Goal: Register for event/course

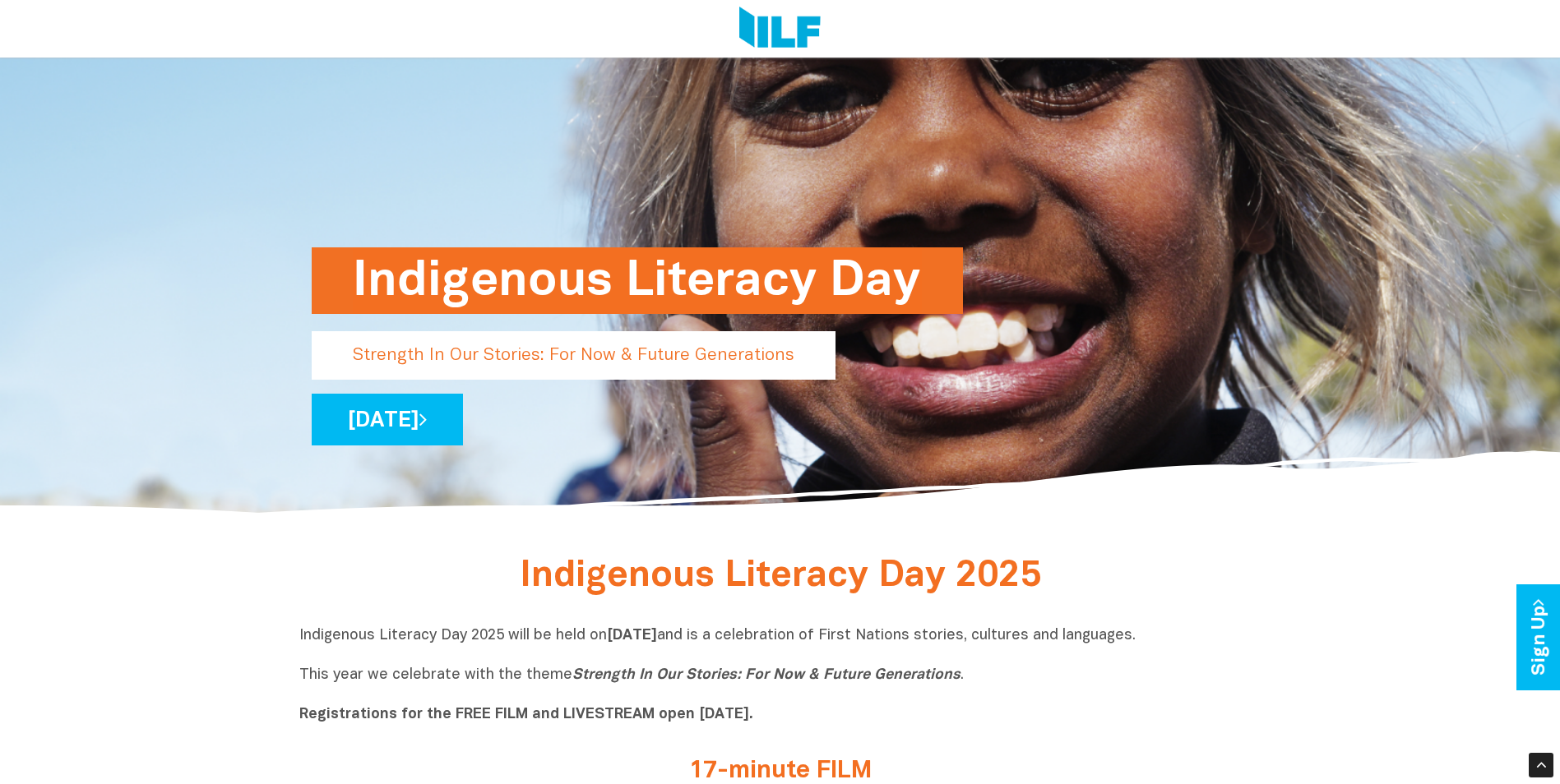
scroll to position [247, 0]
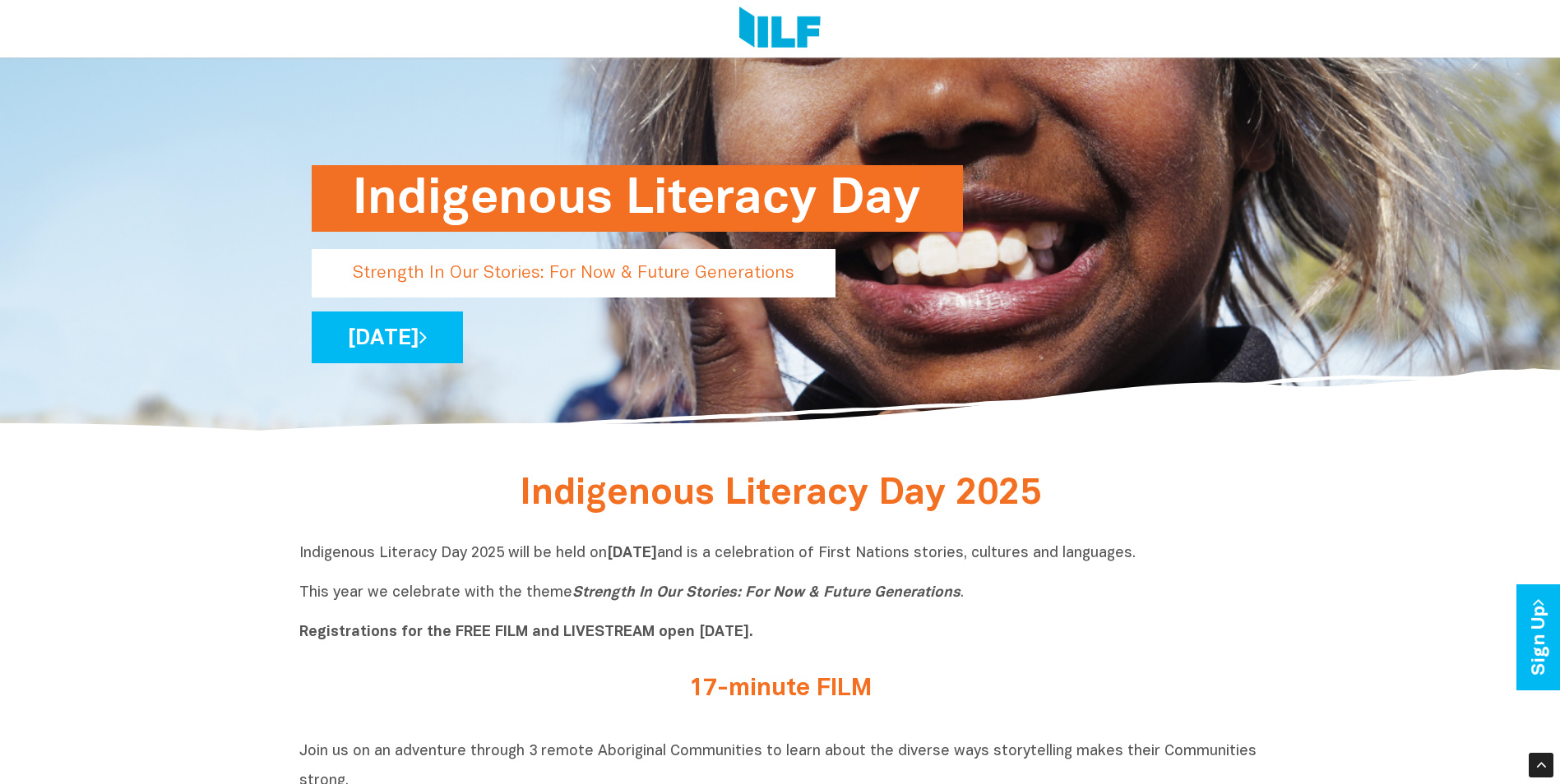
drag, startPoint x: 677, startPoint y: 688, endPoint x: 955, endPoint y: 686, distance: 278.0
click at [955, 686] on h2 "17-minute FILM" at bounding box center [780, 689] width 617 height 27
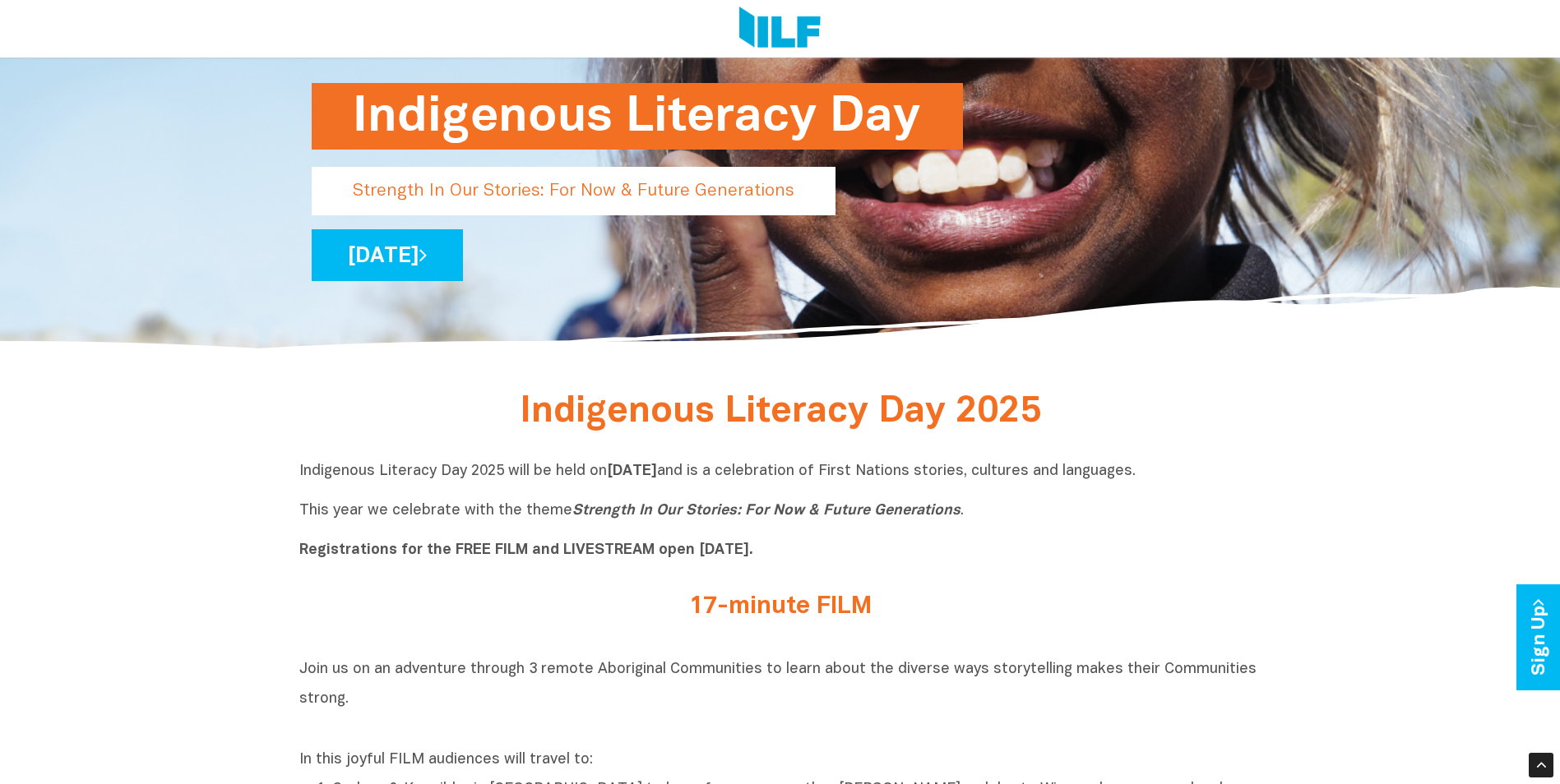
drag, startPoint x: 741, startPoint y: 551, endPoint x: 199, endPoint y: 564, distance: 542.2
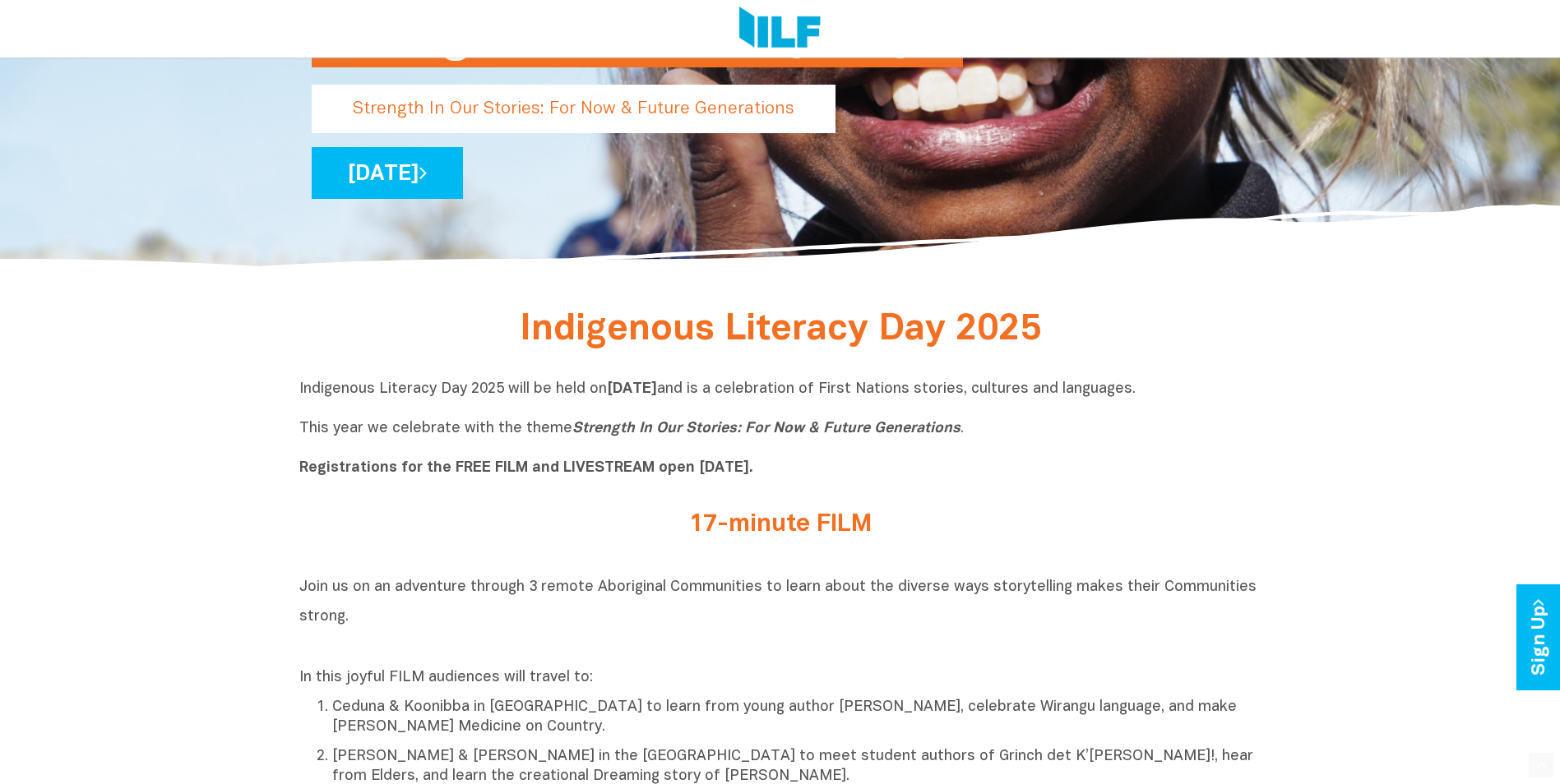
scroll to position [494, 0]
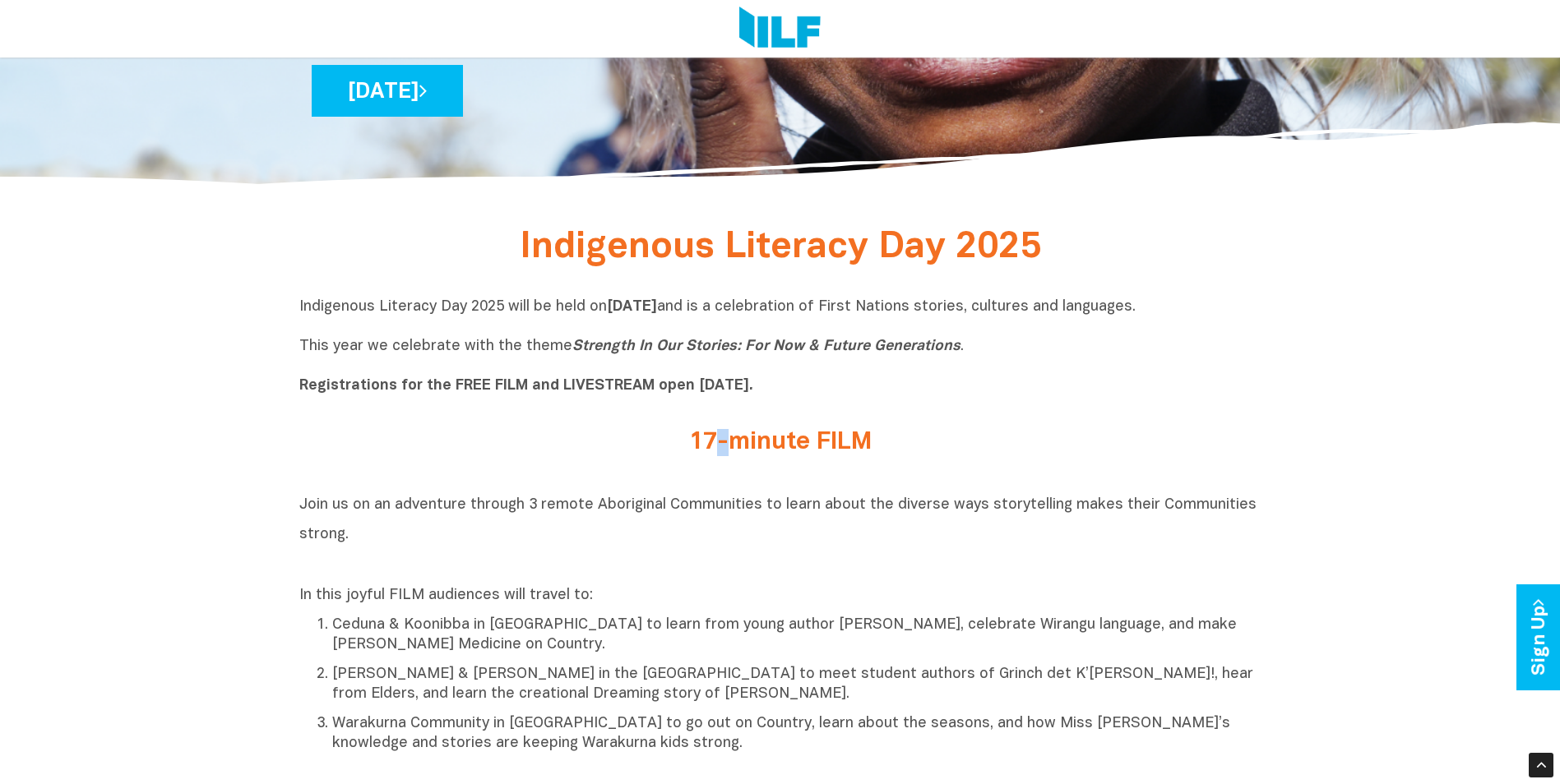
click at [719, 443] on h2 "17-minute FILM" at bounding box center [780, 443] width 617 height 27
click at [507, 382] on b "Registrations for the FREE FILM and LIVESTREAM open [DATE]." at bounding box center [526, 386] width 454 height 14
drag, startPoint x: 336, startPoint y: 380, endPoint x: 645, endPoint y: 407, distance: 310.2
click at [645, 407] on div "Indigenous Literacy Day 2025 will be held [DATE][DATE] and is a celebration of …" at bounding box center [780, 351] width 962 height 131
click at [885, 391] on p "Indigenous Literacy Day 2025 will be held [DATE][DATE] and is a celebration of …" at bounding box center [780, 347] width 962 height 98
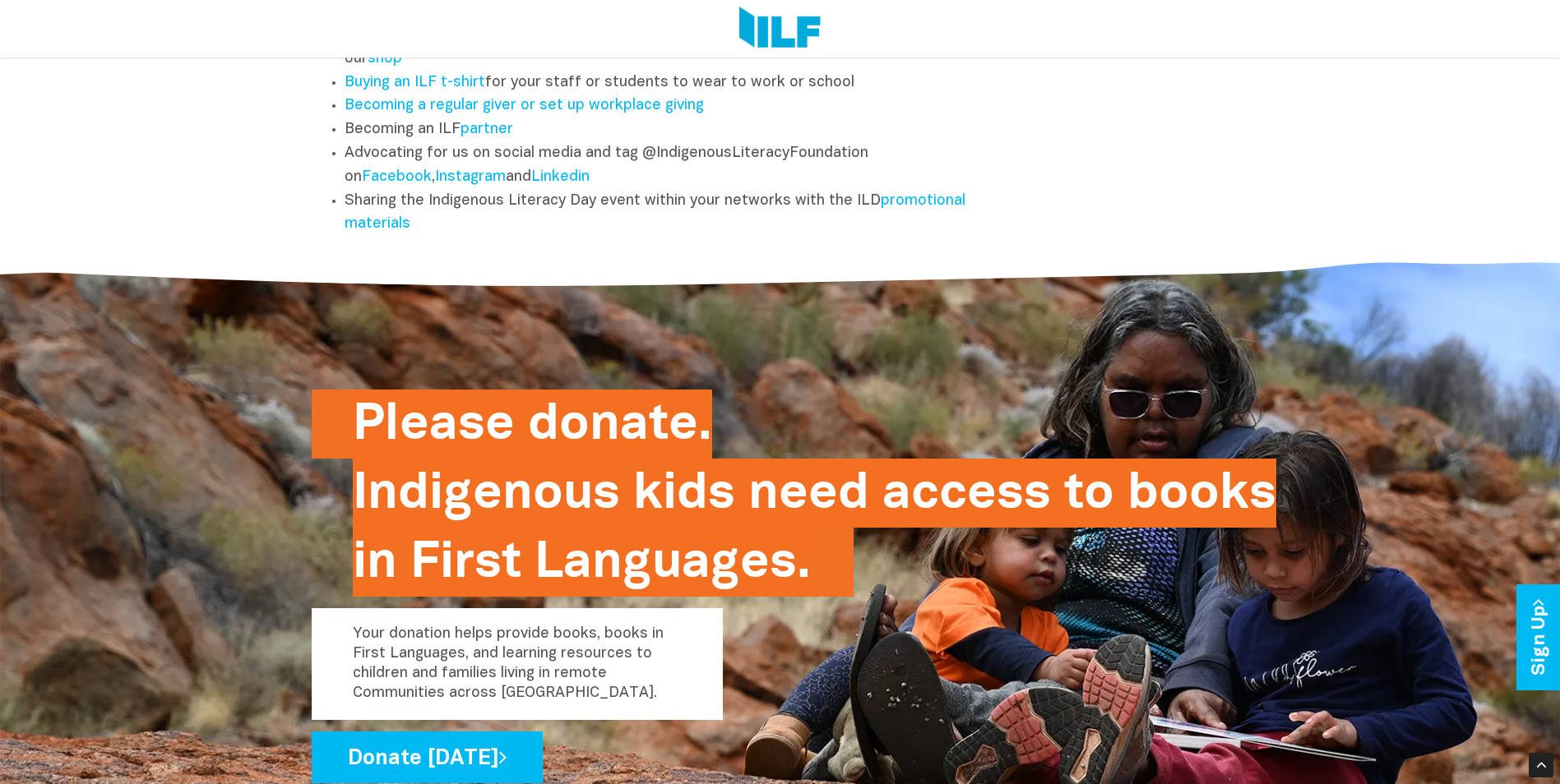
scroll to position [1944, 0]
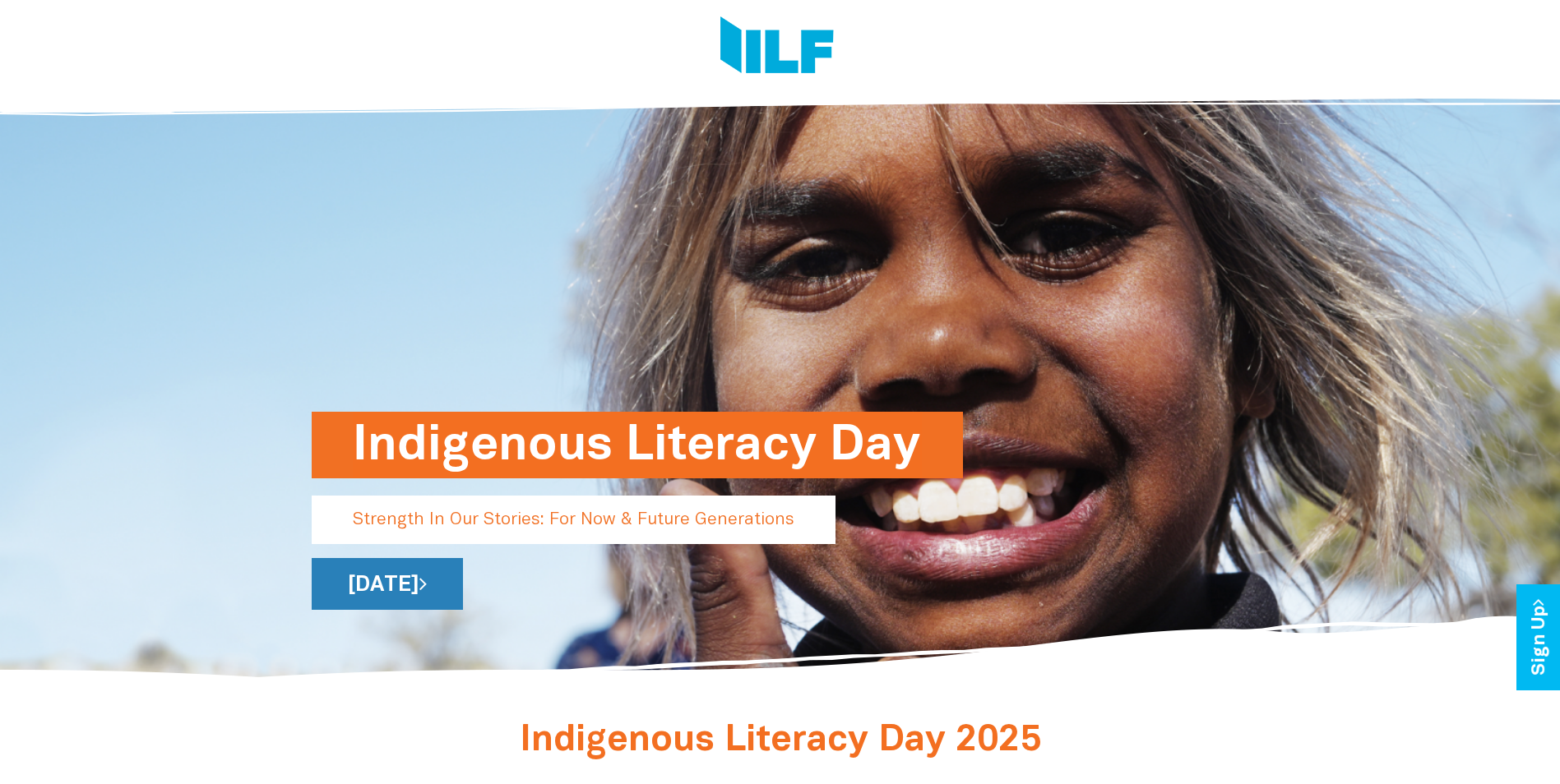
click at [433, 583] on link "[DATE]" at bounding box center [387, 584] width 151 height 52
click at [777, 56] on img at bounding box center [778, 46] width 114 height 61
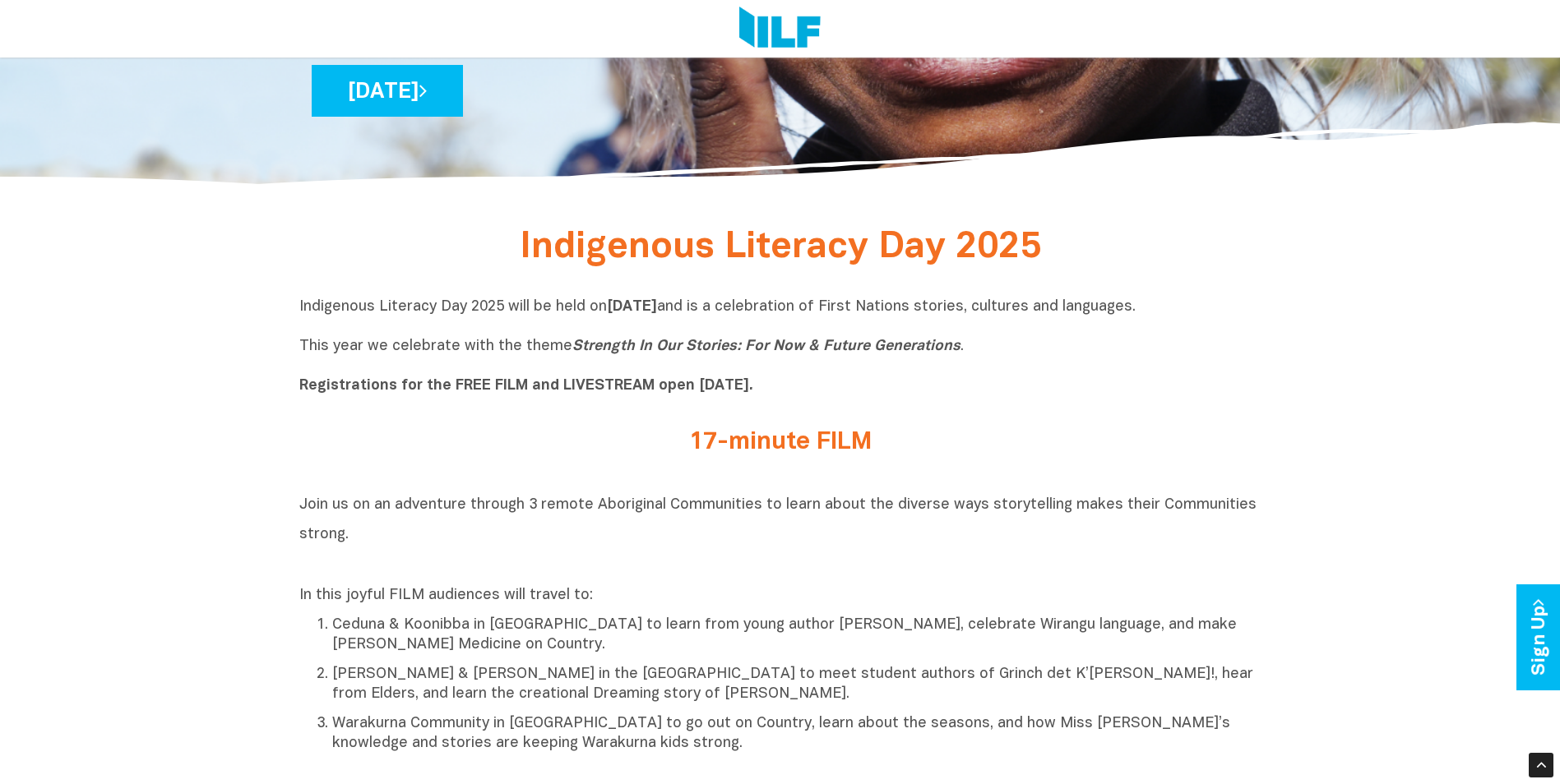
scroll to position [576, 0]
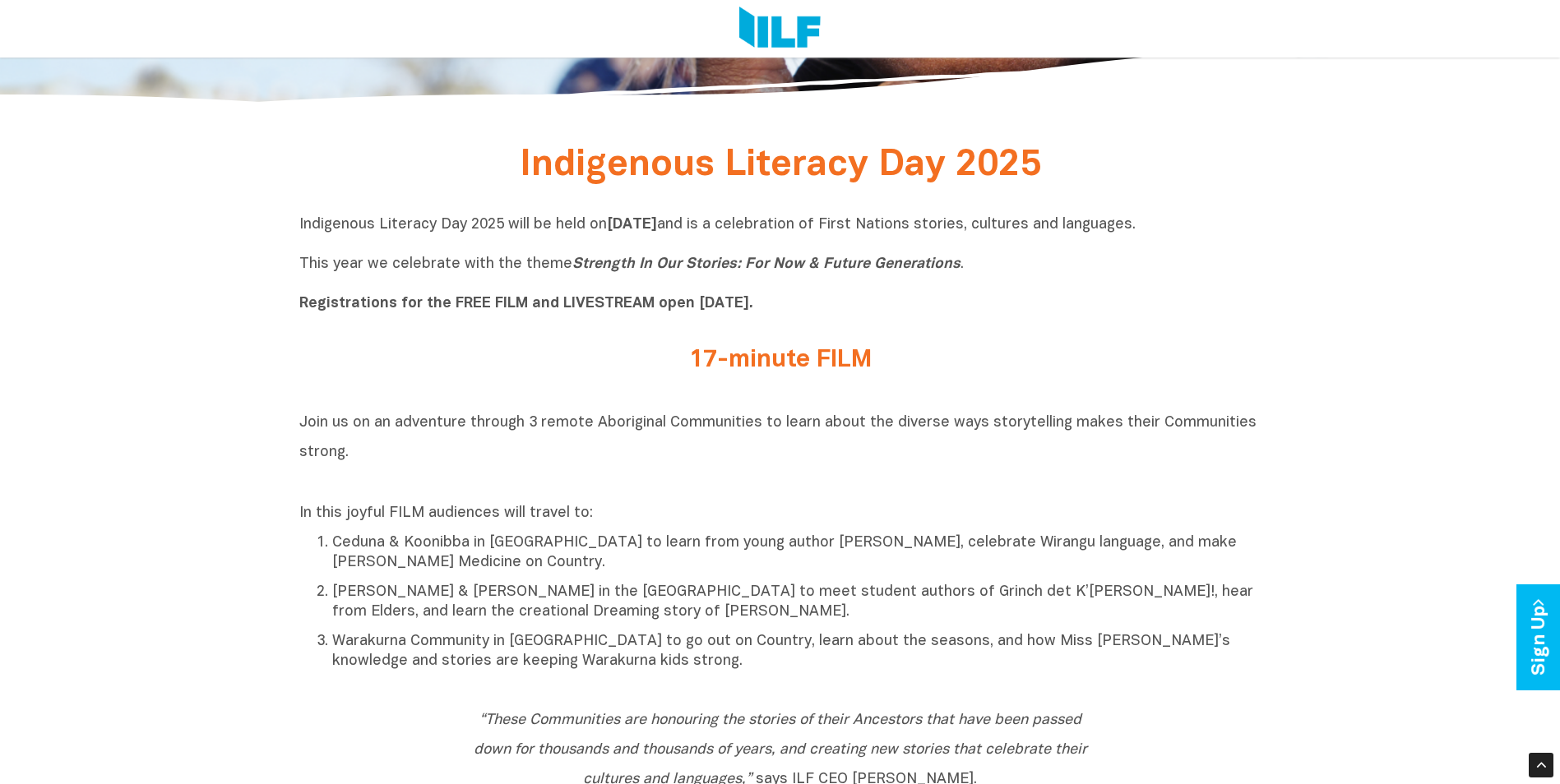
drag, startPoint x: 688, startPoint y: 356, endPoint x: 1050, endPoint y: 360, distance: 362.0
click at [1050, 360] on h2 "17-minute FILM" at bounding box center [780, 360] width 617 height 27
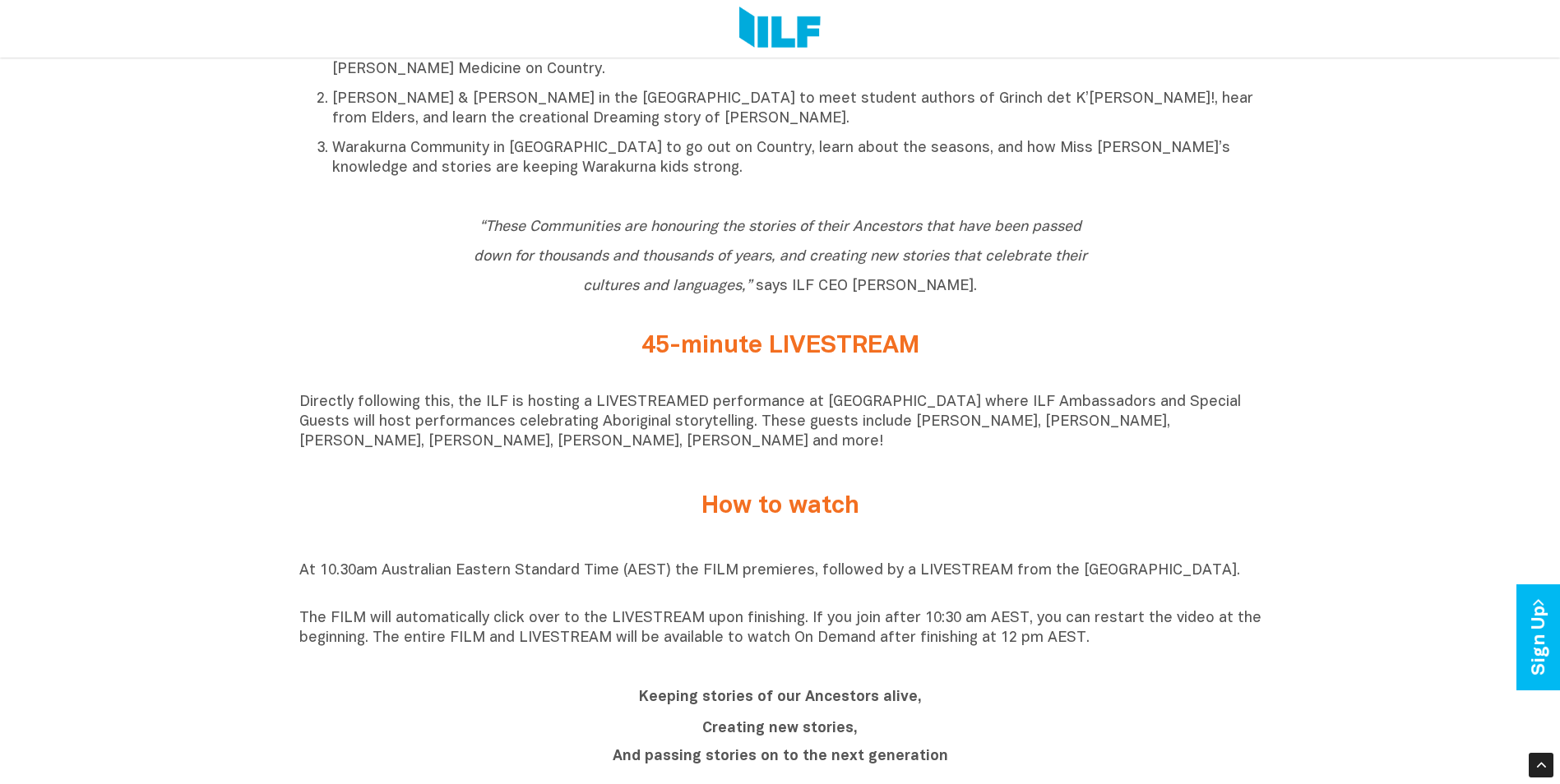
scroll to position [1151, 0]
